Goal: Task Accomplishment & Management: Manage account settings

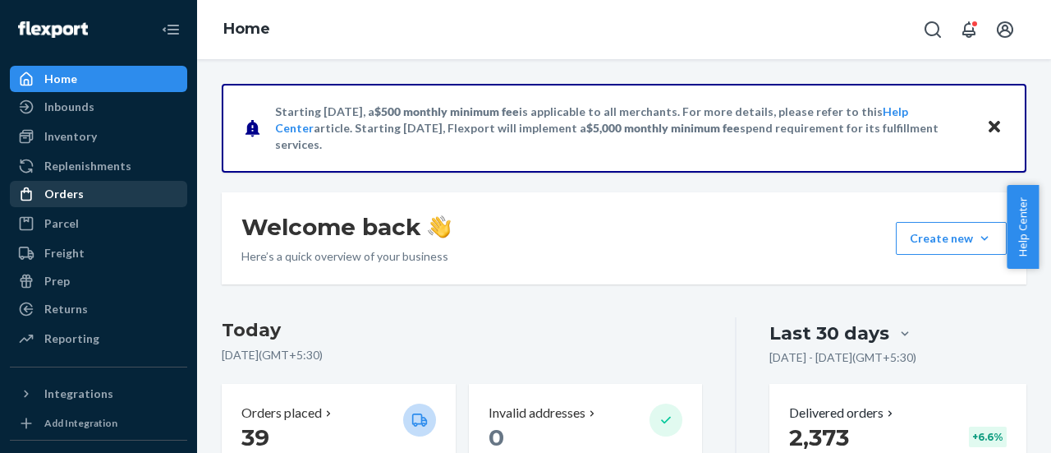
click at [53, 193] on div "Orders" at bounding box center [63, 194] width 39 height 16
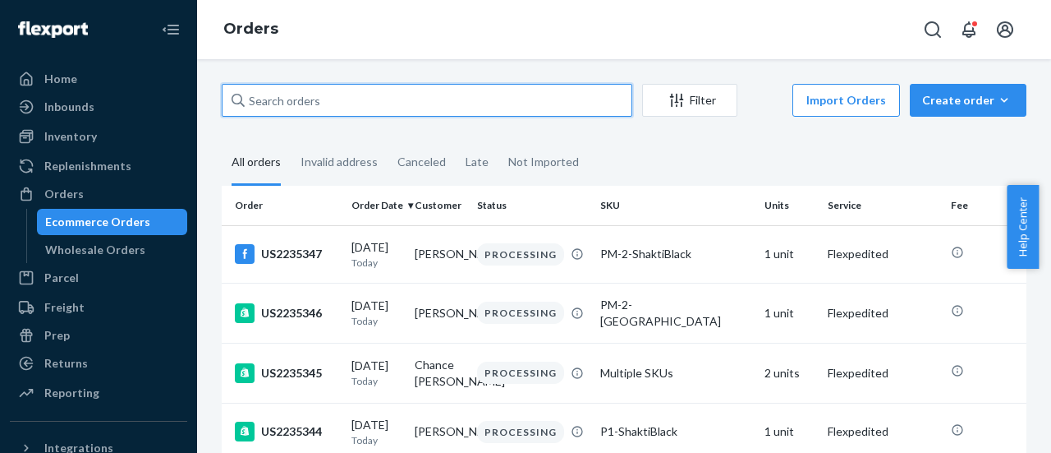
click at [349, 94] on input "text" at bounding box center [427, 100] width 411 height 33
paste input "US2235313"
type input "US2235313"
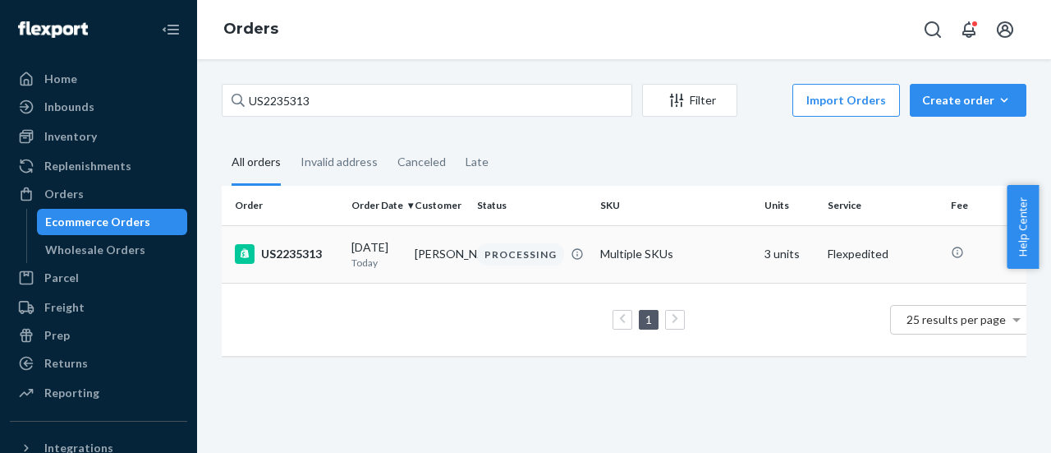
click at [277, 237] on td "US2235313" at bounding box center [283, 253] width 123 height 57
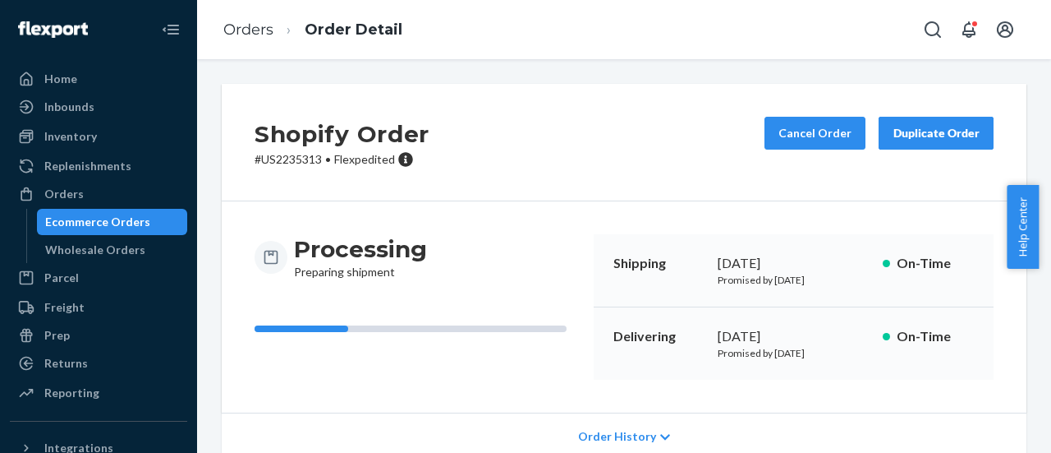
click at [715, 363] on div "Delivering [DATE] Promised by [DATE] On-Time" at bounding box center [794, 343] width 400 height 72
click at [795, 120] on button "Cancel Order" at bounding box center [815, 133] width 101 height 33
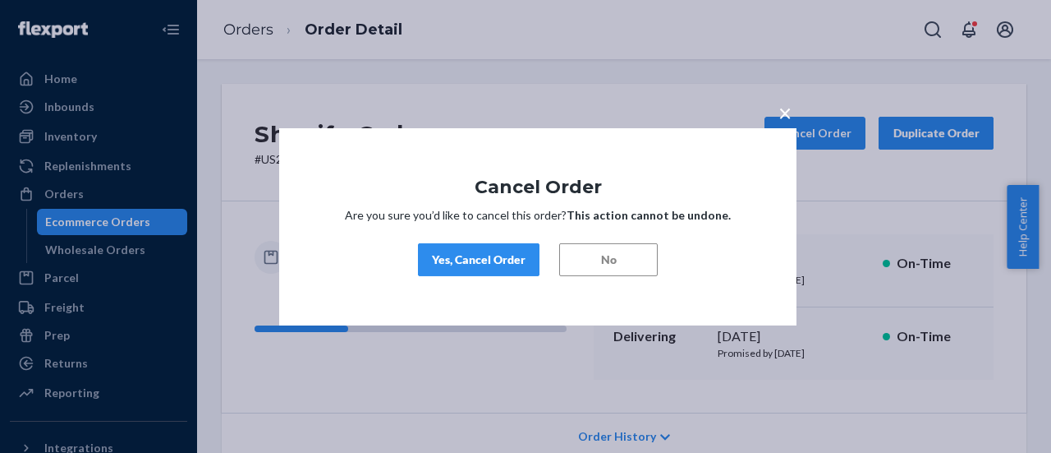
click at [499, 259] on div "Yes, Cancel Order" at bounding box center [479, 259] width 94 height 16
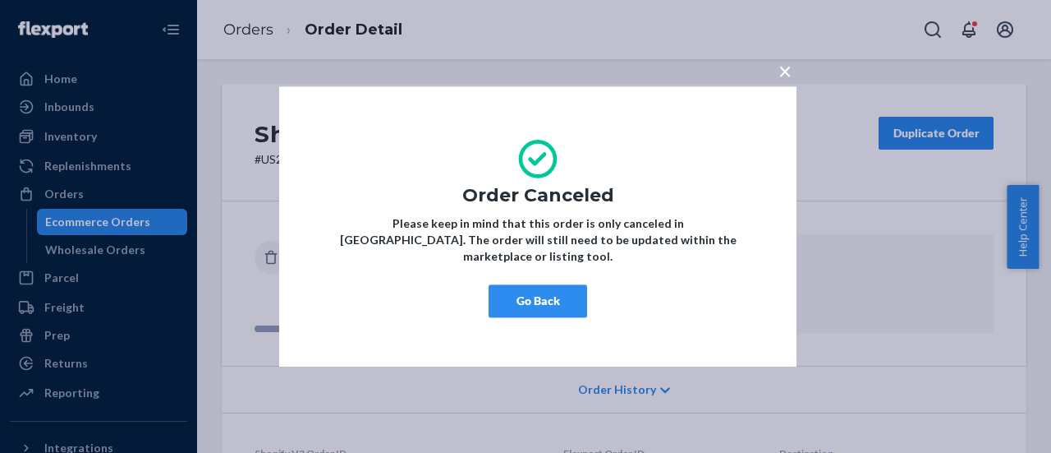
click at [526, 284] on button "Go Back" at bounding box center [538, 300] width 99 height 33
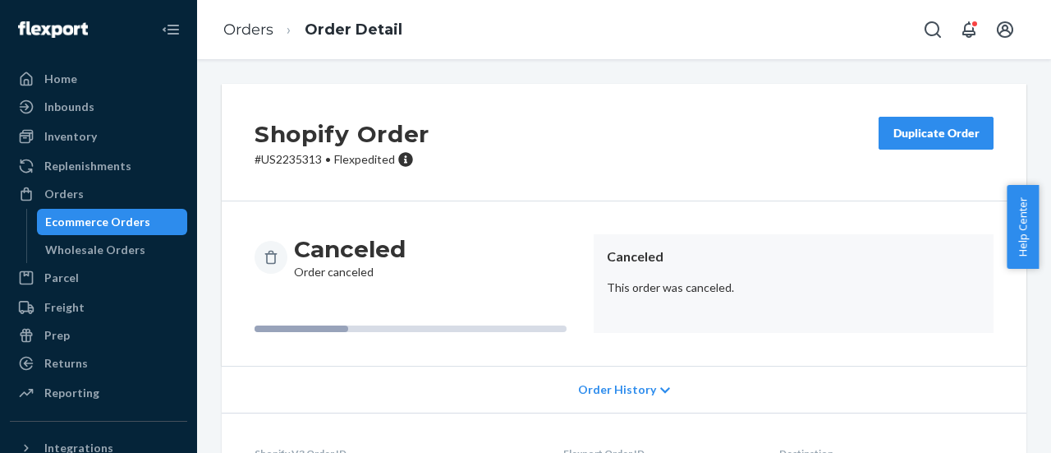
click at [908, 126] on div "Duplicate Order" at bounding box center [936, 133] width 87 height 16
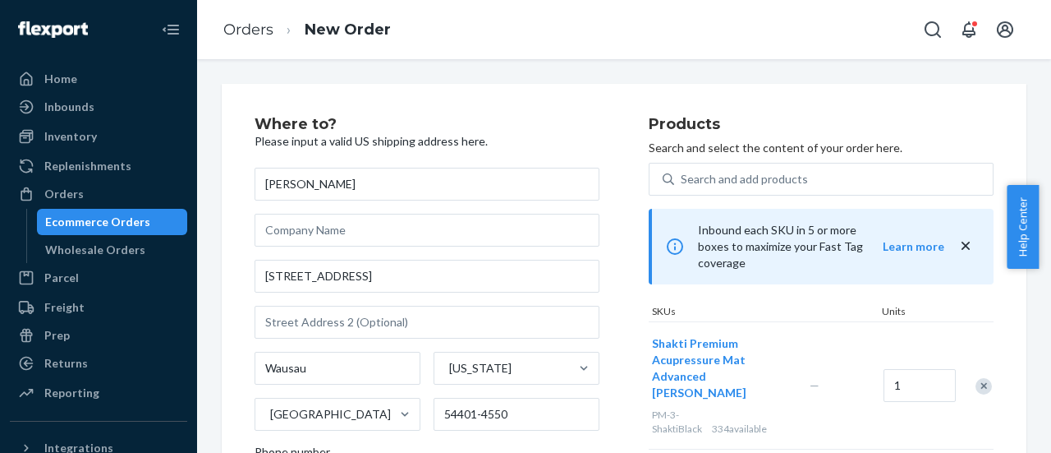
click at [615, 320] on div "Where to? Please input a valid US shipping address here. [PERSON_NAME] [STREET_…" at bounding box center [452, 373] width 394 height 513
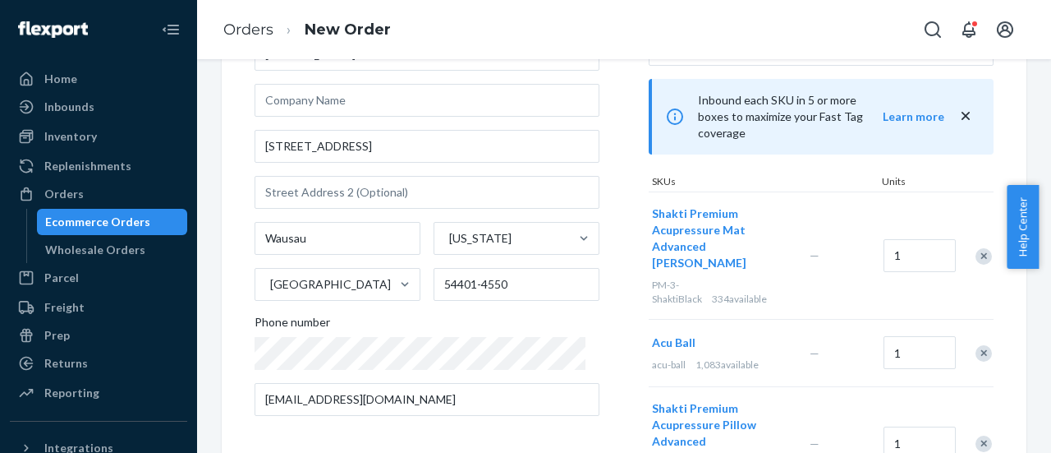
scroll to position [131, 0]
click at [976, 343] on div "Remove Item" at bounding box center [984, 351] width 16 height 16
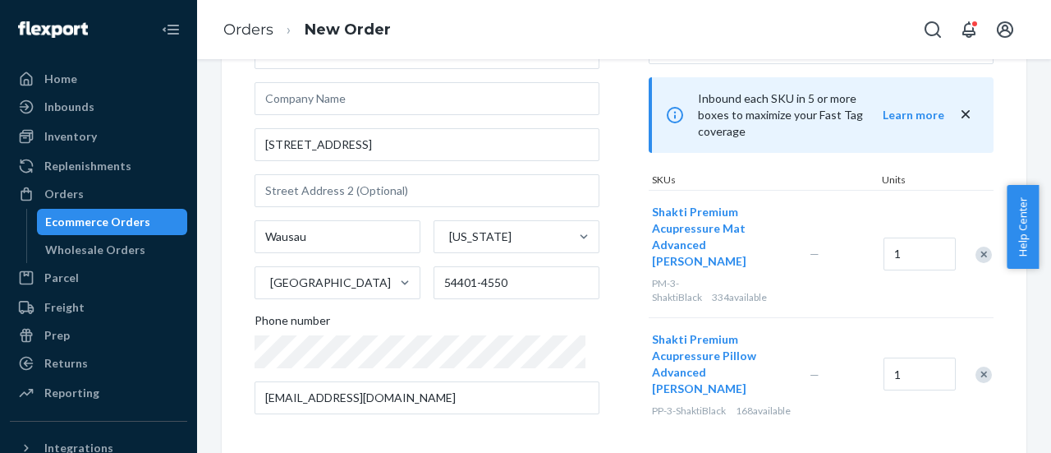
click at [726, 406] on div "Products Search and select the content of your order here. Search and add produ…" at bounding box center [821, 207] width 345 height 445
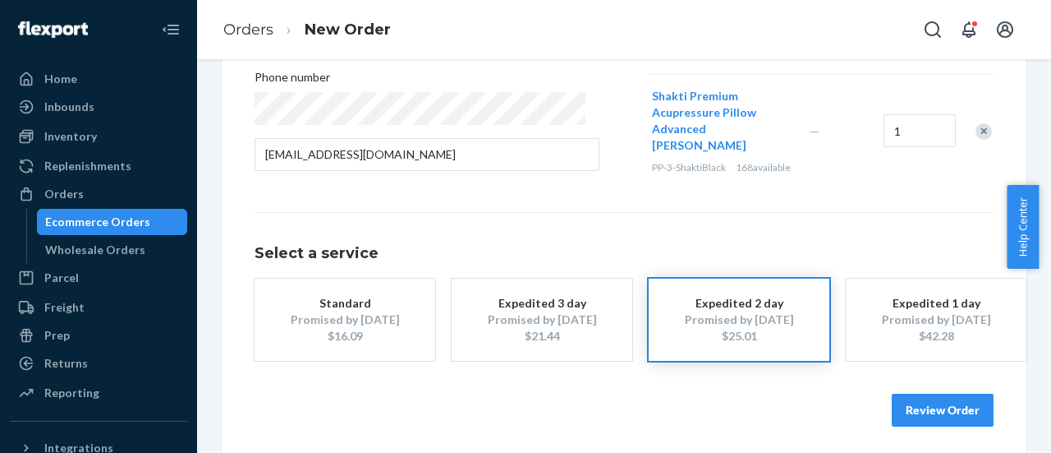
scroll to position [376, 0]
click at [560, 326] on div "$21.44" at bounding box center [541, 334] width 131 height 16
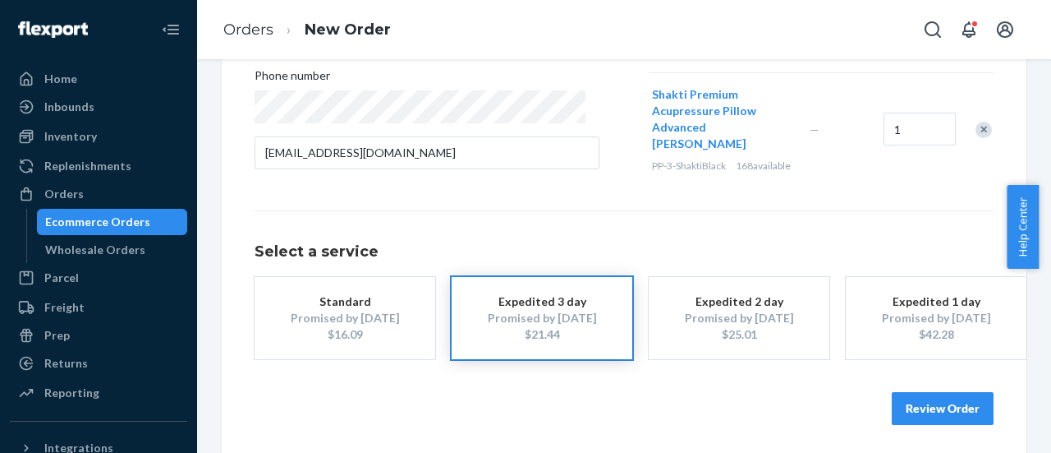
click at [893, 414] on button "Review Order" at bounding box center [943, 408] width 102 height 33
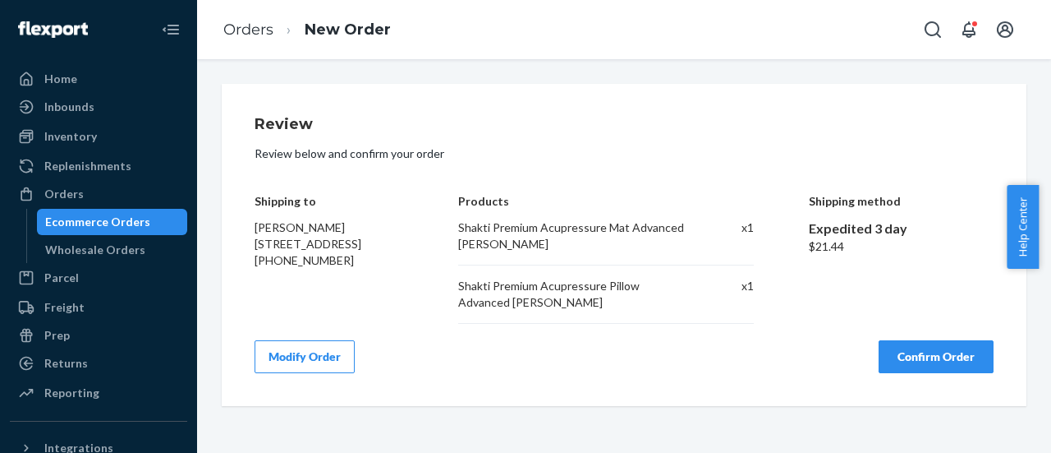
click at [889, 349] on button "Confirm Order" at bounding box center [936, 356] width 115 height 33
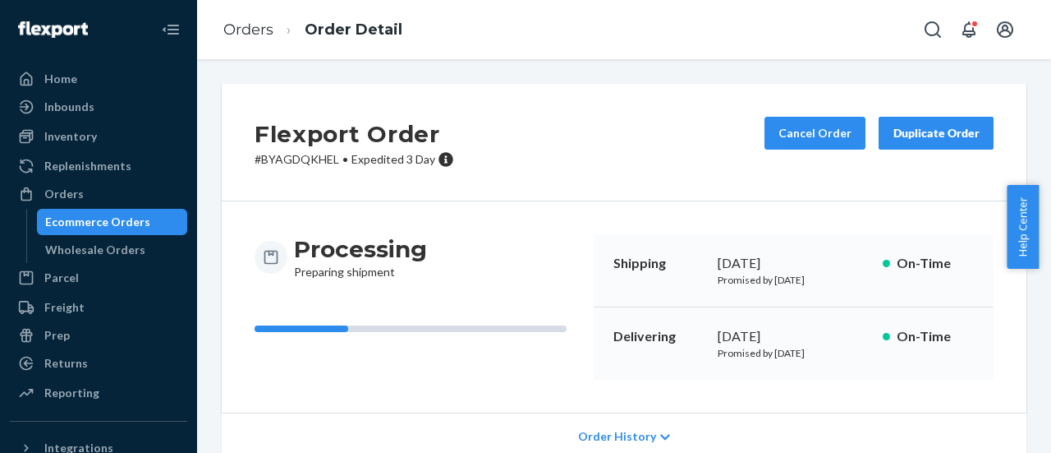
click at [691, 209] on div "Processing Preparing shipment Shipping [DATE] Promised by [DATE] On-Time Delive…" at bounding box center [624, 306] width 805 height 211
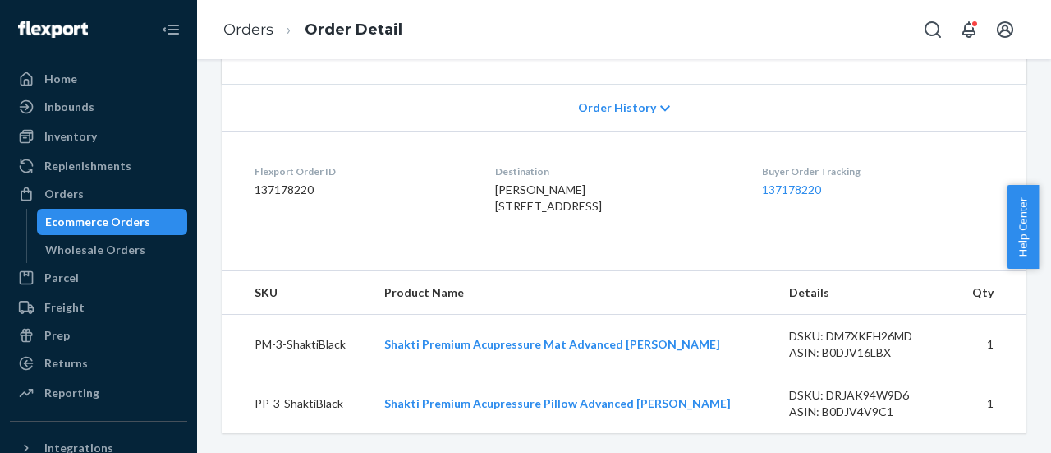
scroll to position [360, 0]
click at [641, 270] on div "SKU Product Name Details Qty PM-3-ShaktiBlack Shakti Premium Acupressure Mat Ad…" at bounding box center [624, 351] width 805 height 163
